Goal: Transaction & Acquisition: Purchase product/service

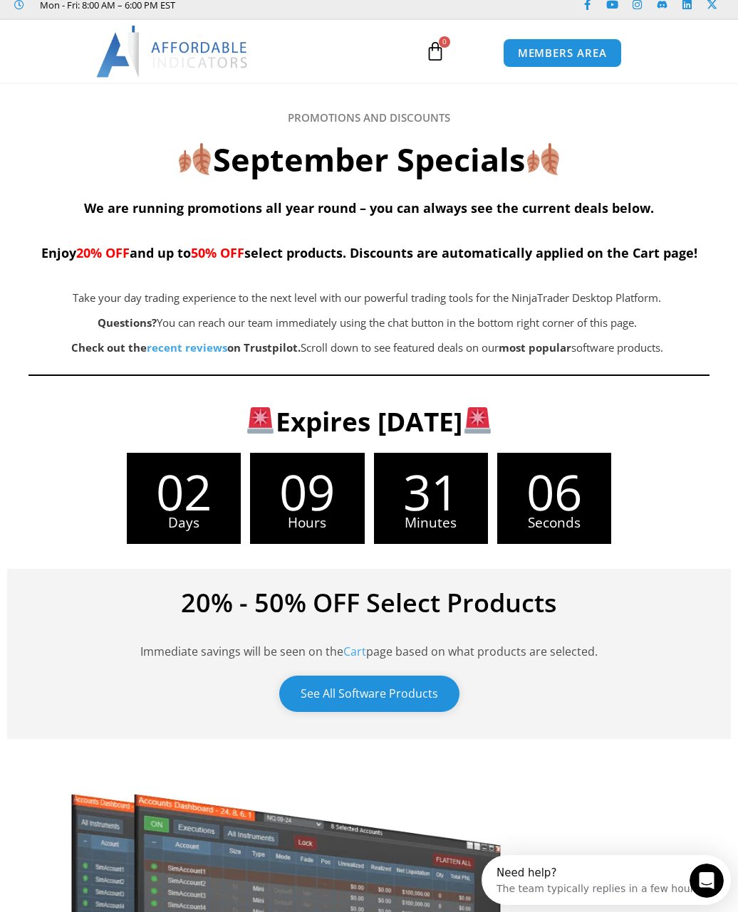
click at [403, 693] on link "See All Software Products" at bounding box center [369, 694] width 180 height 36
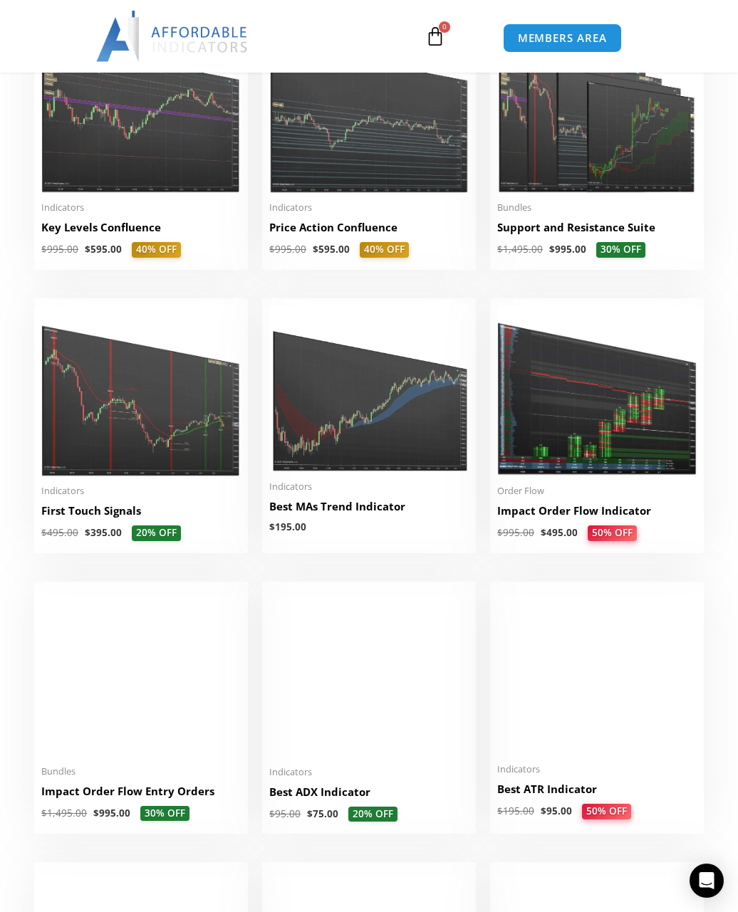
scroll to position [1717, 0]
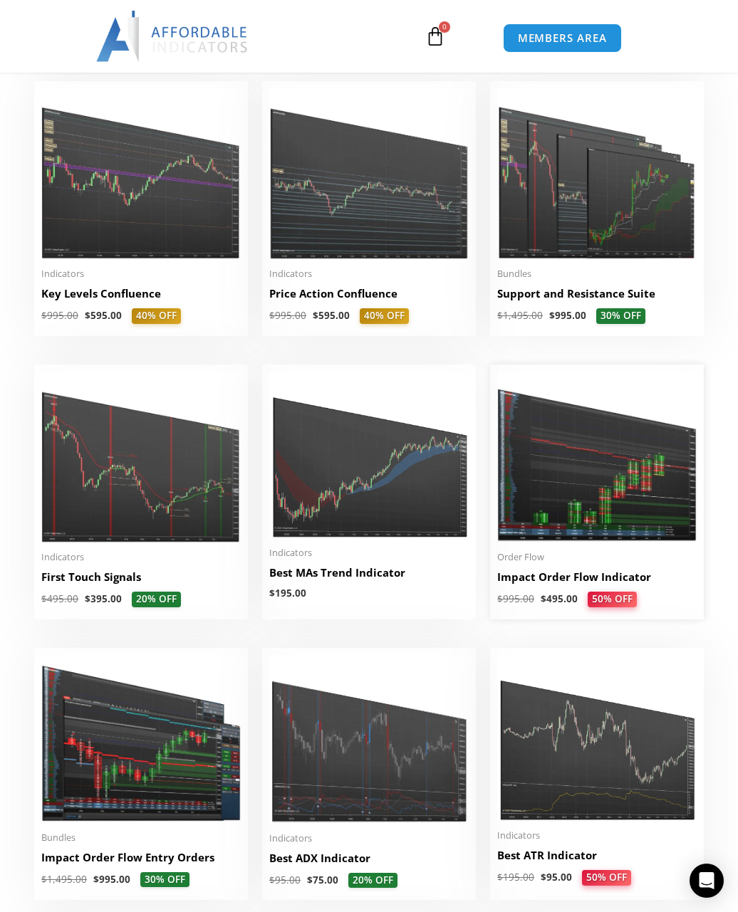
click at [575, 473] on img at bounding box center [596, 458] width 199 height 172
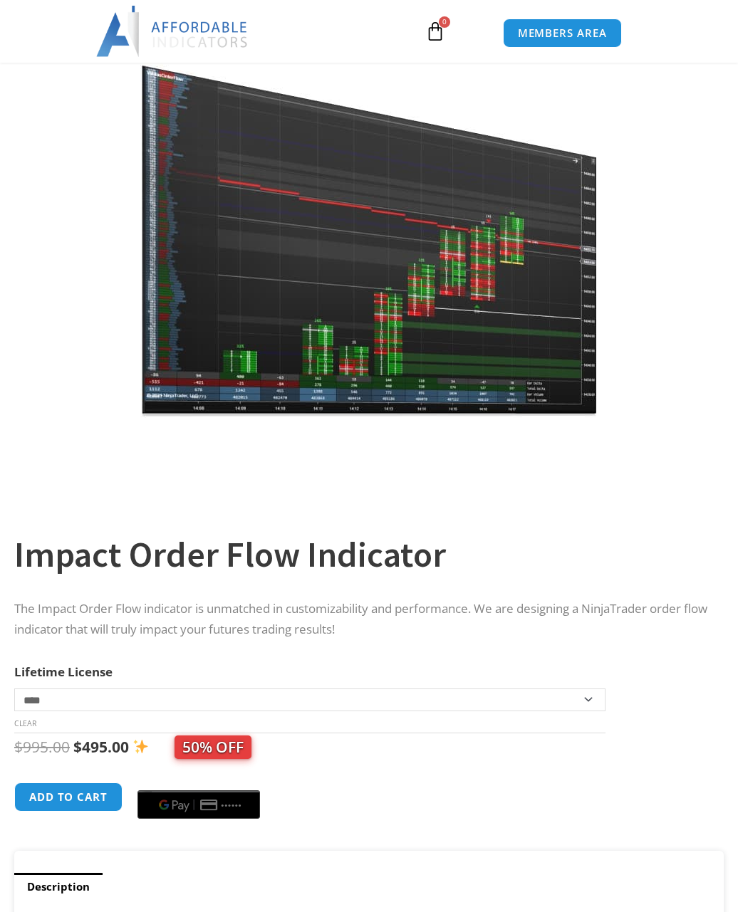
scroll to position [166, 0]
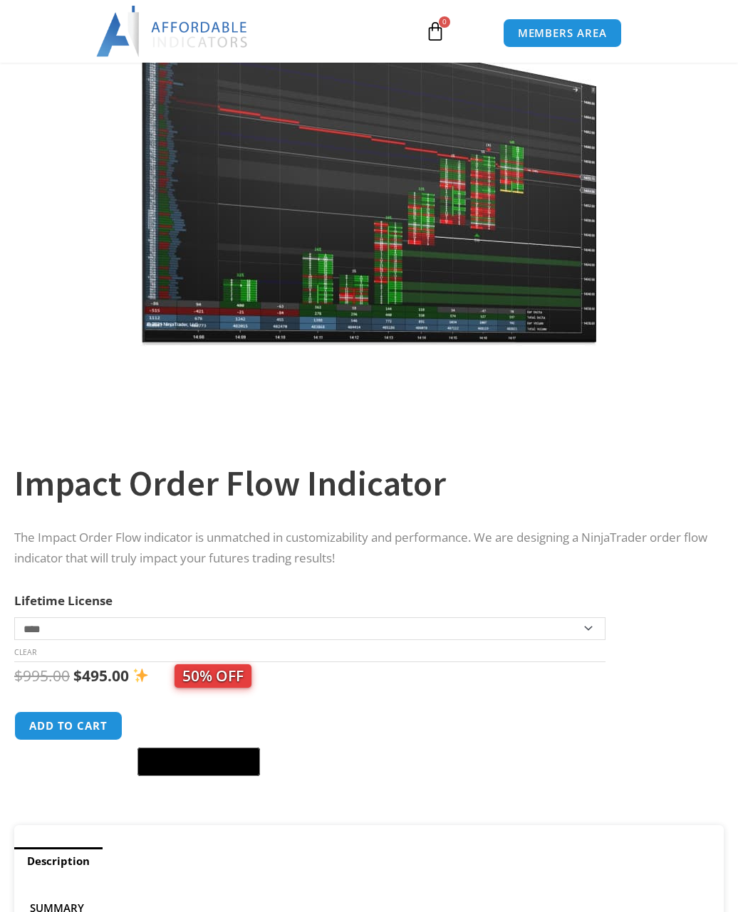
click at [183, 32] on img at bounding box center [172, 31] width 153 height 51
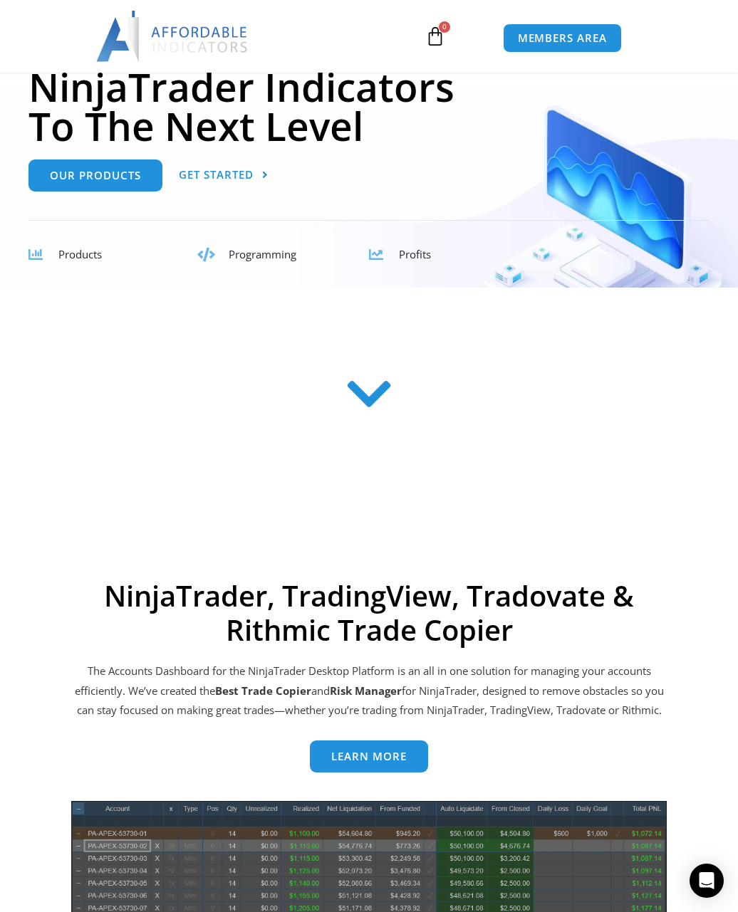
scroll to position [356, 0]
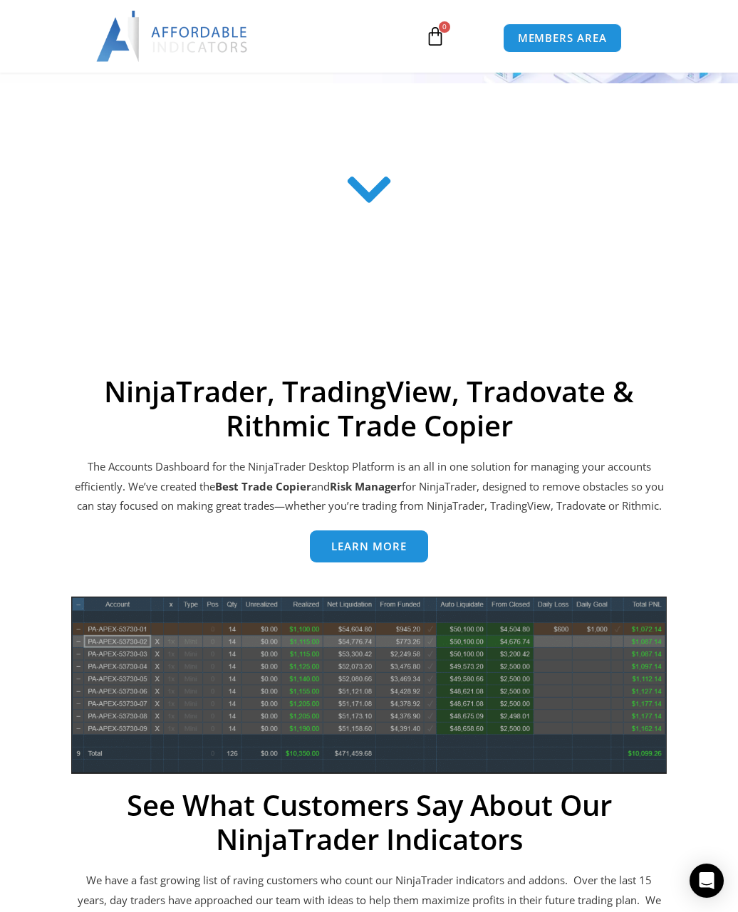
click at [359, 552] on span "Learn more" at bounding box center [368, 546] width 75 height 11
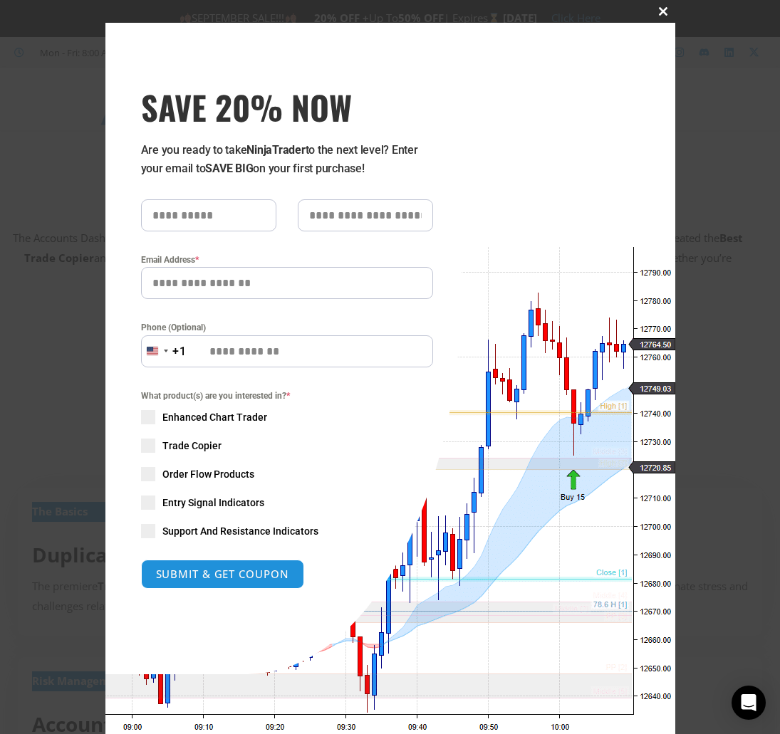
click at [660, 12] on span at bounding box center [663, 11] width 23 height 9
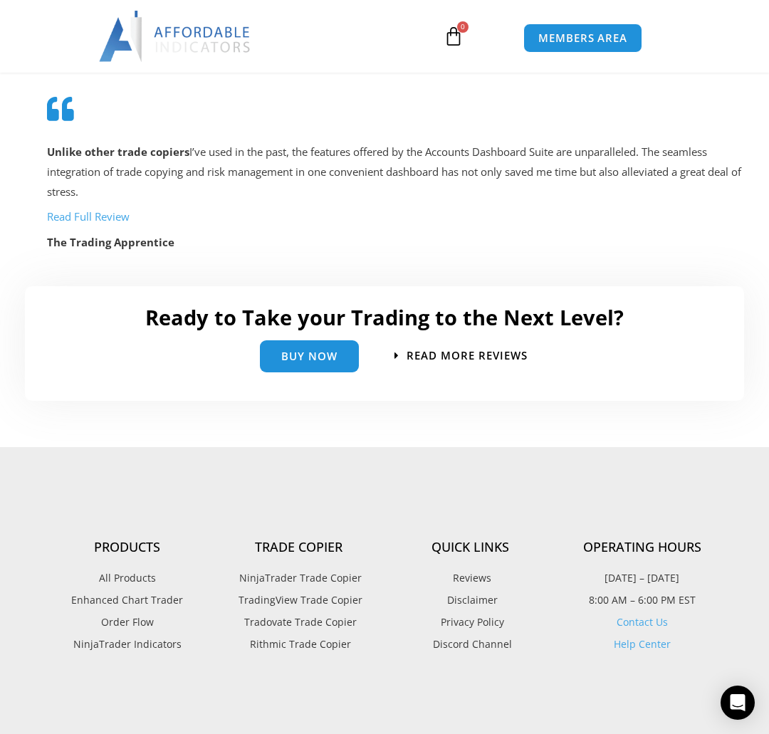
scroll to position [4581, 0]
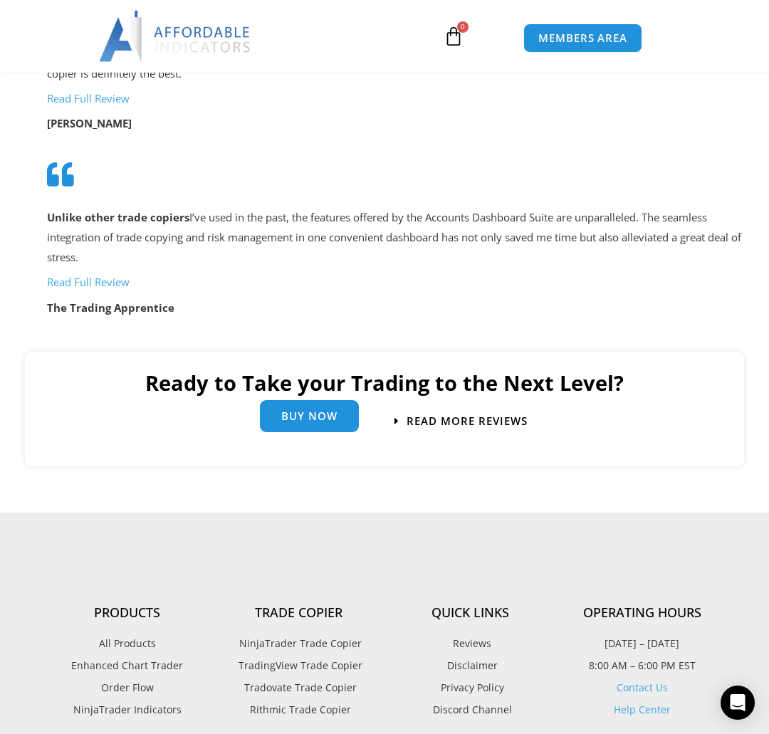
click at [327, 413] on span "Buy Now" at bounding box center [309, 416] width 56 height 11
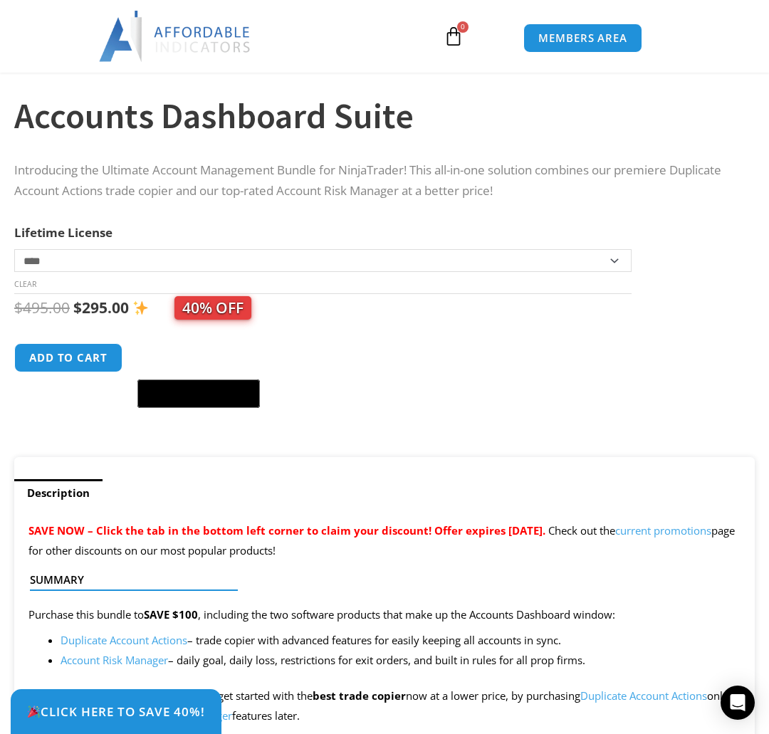
scroll to position [473, 0]
